Goal: Task Accomplishment & Management: Use online tool/utility

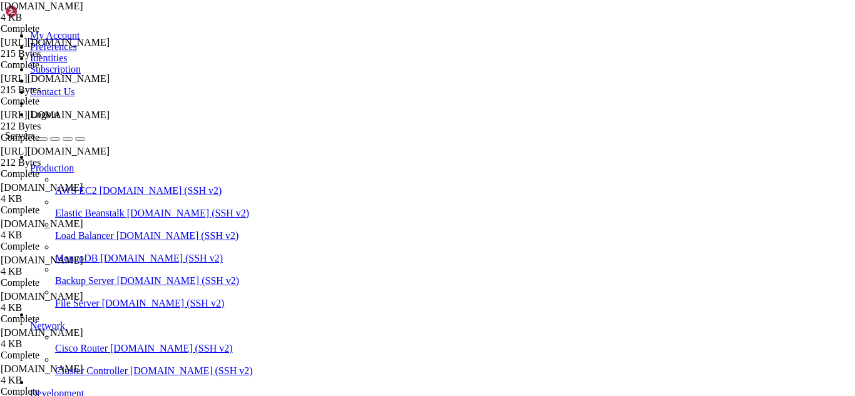
drag, startPoint x: 316, startPoint y: 36, endPoint x: 158, endPoint y: 36, distance: 157.7
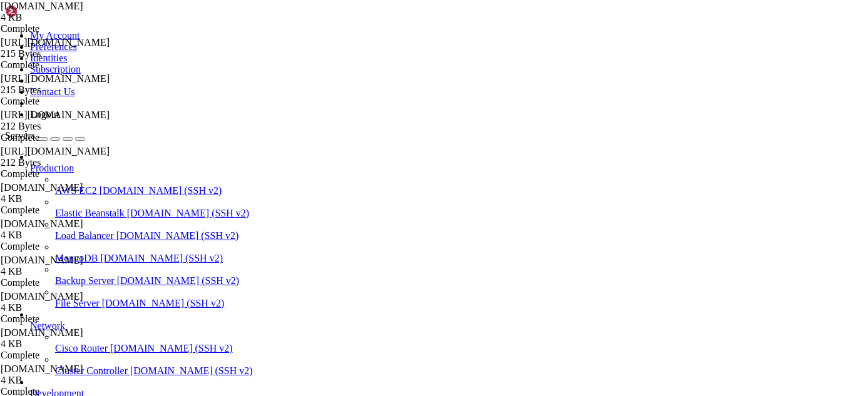
paste input "/usr/local/cwpsrv/var/services/templates/named/default.db"
type input "/"
paste input "/usr/local/cwpsrv/var/services/templates/named/default.db"
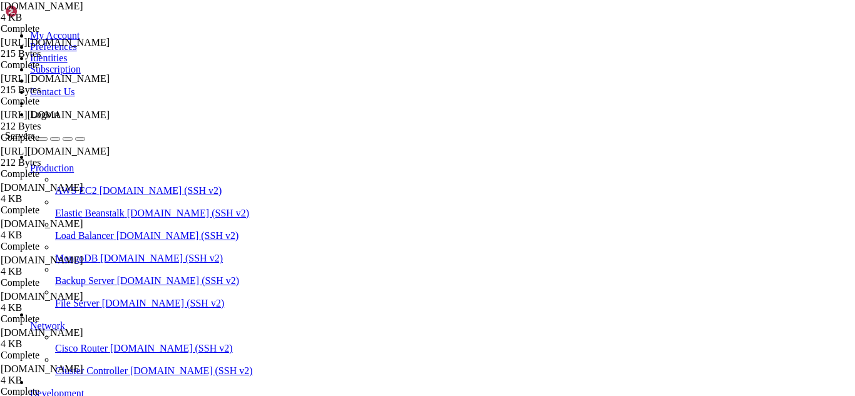
drag, startPoint x: 105, startPoint y: 1079, endPoint x: 35, endPoint y: 1053, distance: 74.9
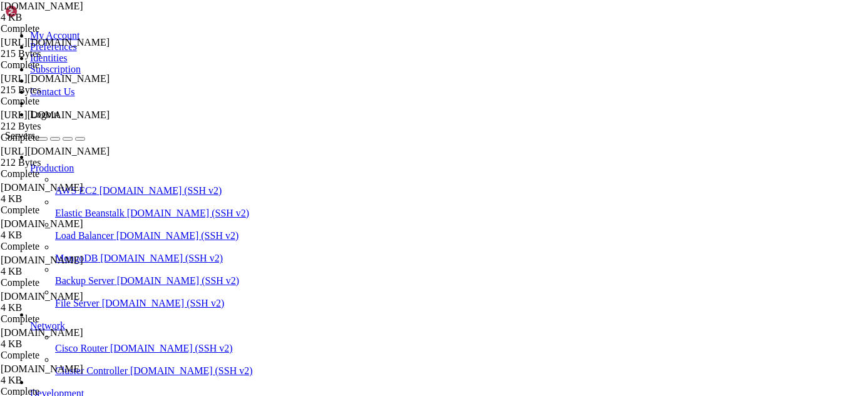
drag, startPoint x: 100, startPoint y: 1070, endPoint x: 11, endPoint y: 1043, distance: 93.6
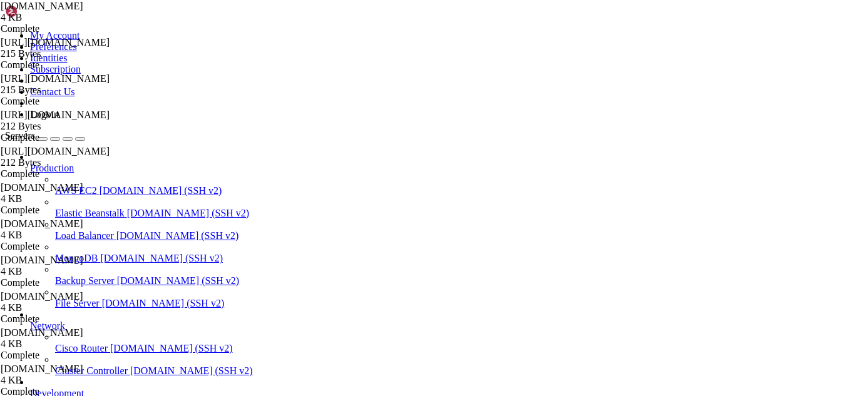
drag, startPoint x: 220, startPoint y: 1073, endPoint x: 198, endPoint y: 1064, distance: 23.8
drag, startPoint x: 111, startPoint y: 1073, endPoint x: 9, endPoint y: 1067, distance: 102.2
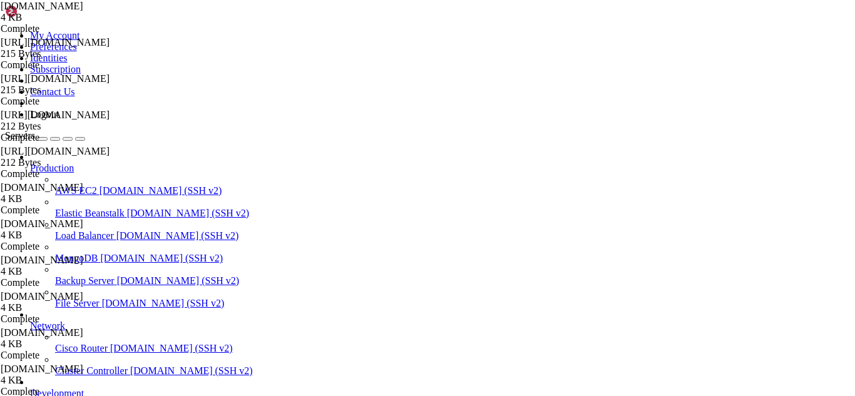
drag, startPoint x: 11, startPoint y: 1066, endPoint x: 104, endPoint y: 1074, distance: 93.5
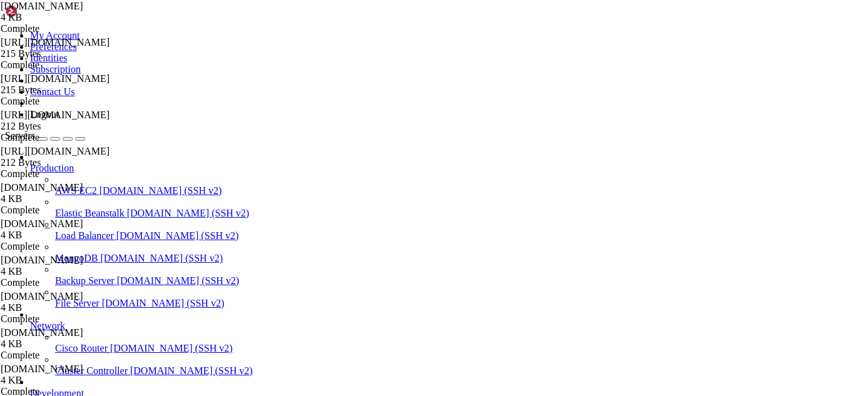
drag, startPoint x: 150, startPoint y: 1076, endPoint x: 138, endPoint y: 1070, distance: 12.6
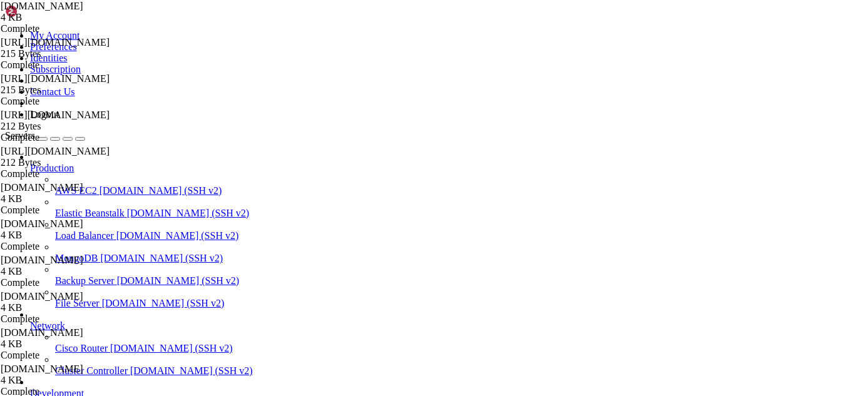
drag, startPoint x: 558, startPoint y: 1061, endPoint x: 11, endPoint y: 1024, distance: 548.8
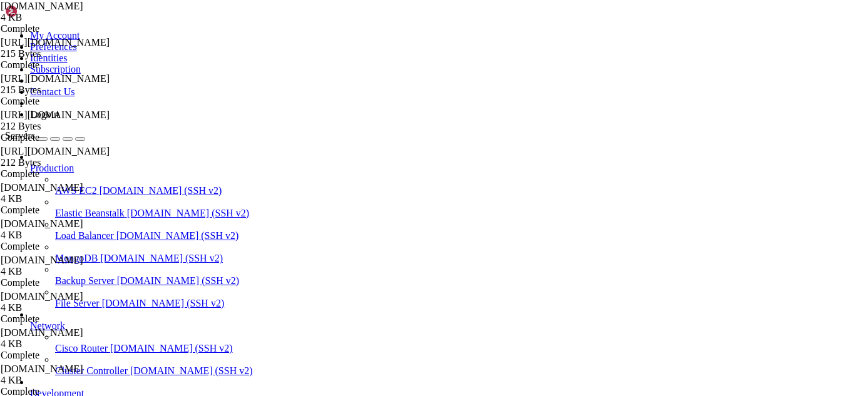
drag, startPoint x: 315, startPoint y: 1065, endPoint x: 283, endPoint y: 1066, distance: 31.9
drag, startPoint x: 491, startPoint y: 1161, endPoint x: 205, endPoint y: 1075, distance: 299.2
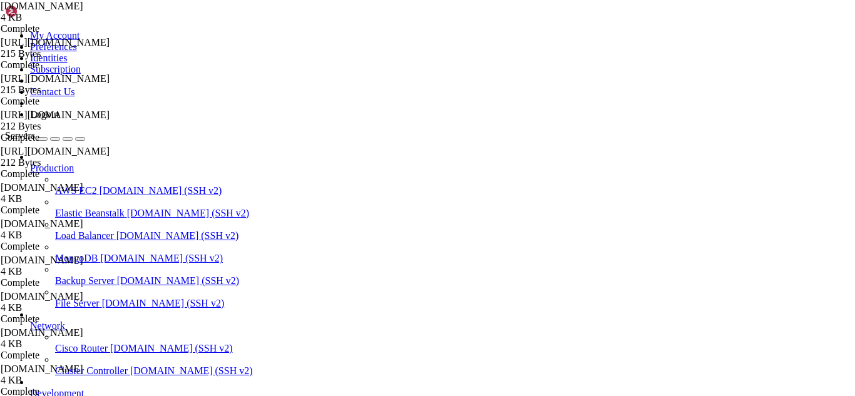
drag, startPoint x: 410, startPoint y: 1052, endPoint x: 119, endPoint y: 1049, distance: 291.0
drag, startPoint x: 413, startPoint y: 43, endPoint x: 140, endPoint y: 38, distance: 272.9
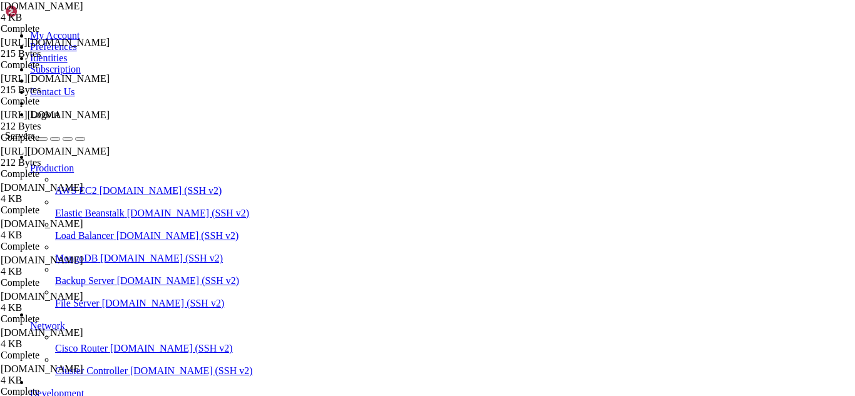
drag, startPoint x: 140, startPoint y: 38, endPoint x: 407, endPoint y: 46, distance: 267.3
type input "/"
paste input "/usr/local/cwpsrv/htdocs/resources/conf/dns/bind/zones/"
type input "/usr/local/cwpsrv/htdocs/resources/conf/dns/bind/zones/"
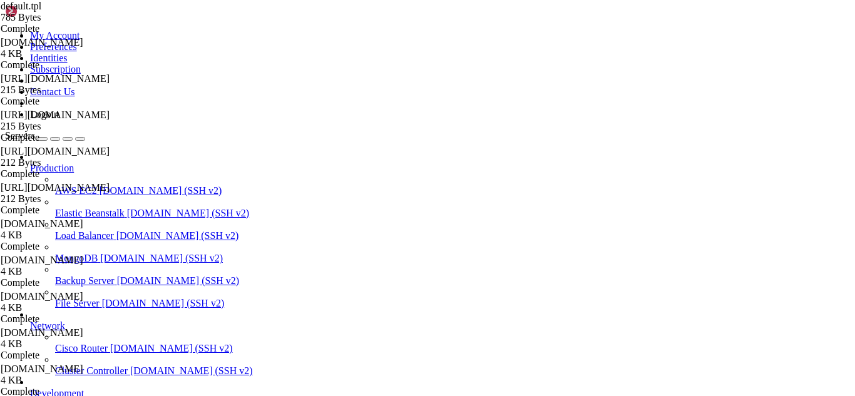
drag, startPoint x: 259, startPoint y: 292, endPoint x: 186, endPoint y: 64, distance: 239.3
type textarea "; Generated by CWP ; Zone file for %domain%"
paste textarea "ftp 14400 IN [GEOGRAPHIC_DATA] %domain%."
type textarea "ftp 14400 IN [GEOGRAPHIC_DATA] %domain%."
